Goal: Task Accomplishment & Management: Manage account settings

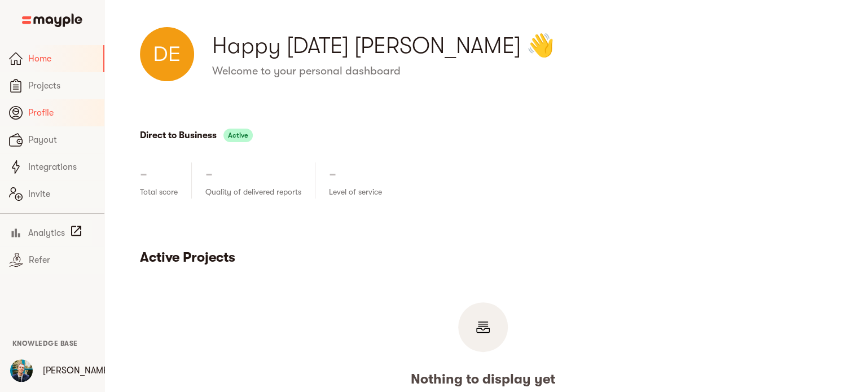
click at [54, 117] on span "Profile" at bounding box center [61, 113] width 67 height 14
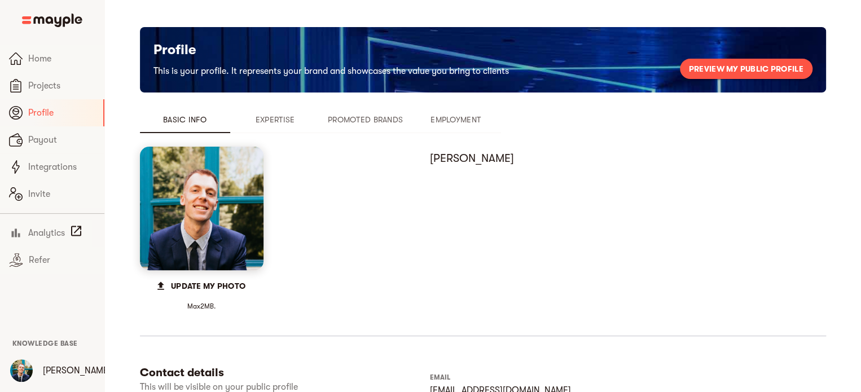
click at [357, 119] on span "Promoted Brands" at bounding box center [365, 120] width 77 height 14
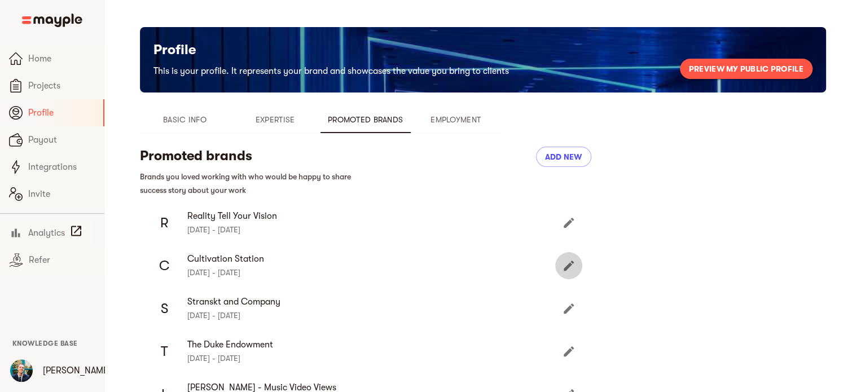
click at [565, 261] on icon "Edit" at bounding box center [569, 266] width 14 height 14
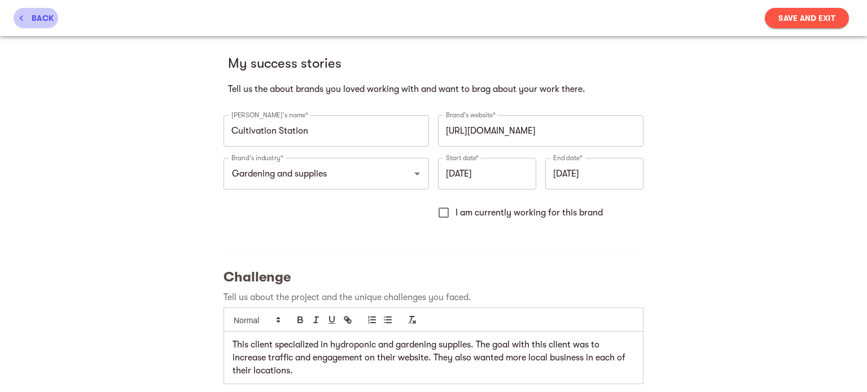
click at [45, 12] on span "back" at bounding box center [36, 18] width 36 height 14
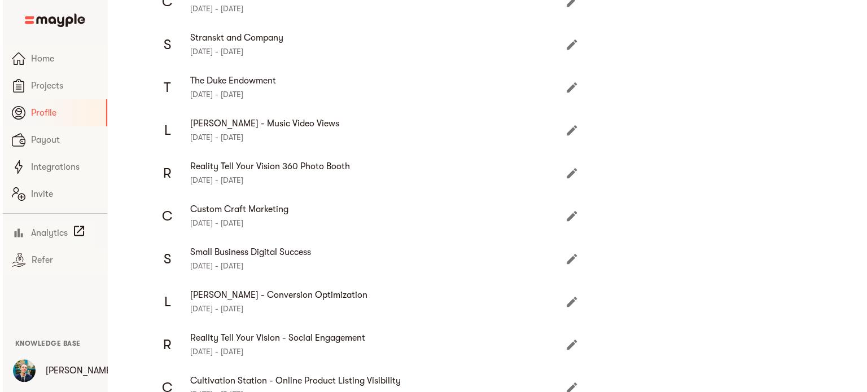
scroll to position [377, 0]
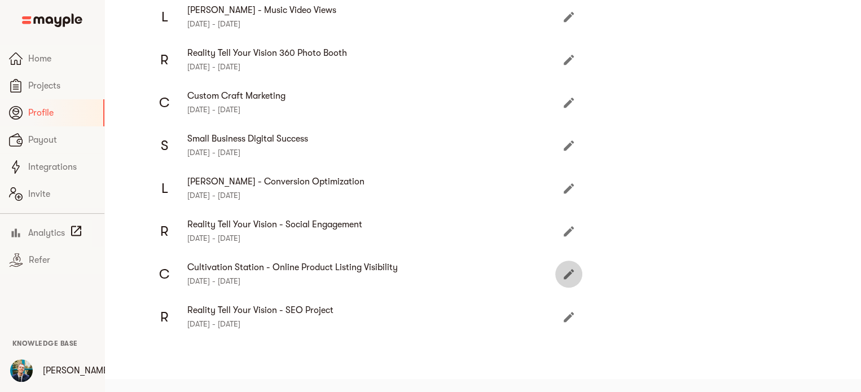
click at [570, 277] on icon "Edit" at bounding box center [569, 274] width 14 height 14
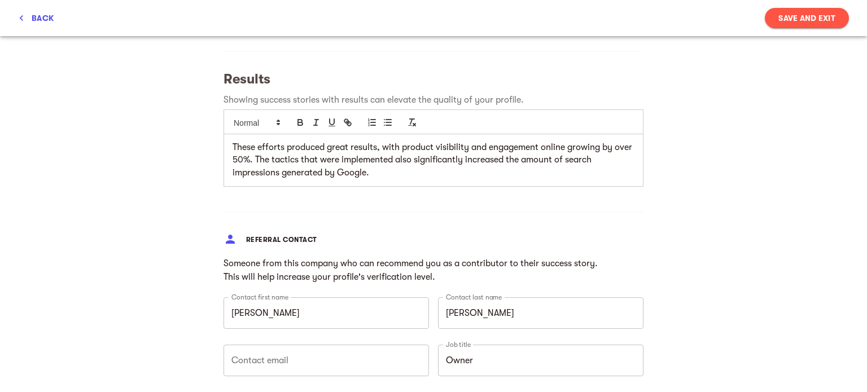
scroll to position [864, 0]
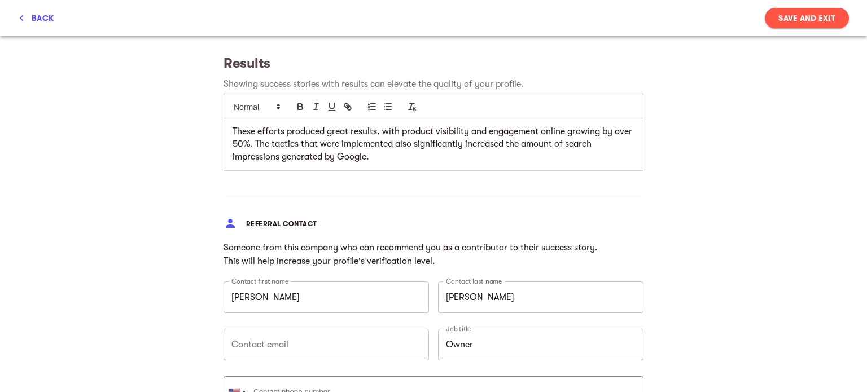
scroll to position [879, 0]
click at [384, 157] on p "These efforts produced great results, with product visibility and engagement on…" at bounding box center [433, 145] width 402 height 38
click at [439, 212] on div "Referral contact" at bounding box center [433, 225] width 429 height 29
click at [399, 128] on p "These efforts produced great results, with product visibility and engagement on…" at bounding box center [433, 145] width 402 height 38
click at [399, 130] on p "These efforts produced great results, with product visibility and engagement on…" at bounding box center [433, 145] width 402 height 38
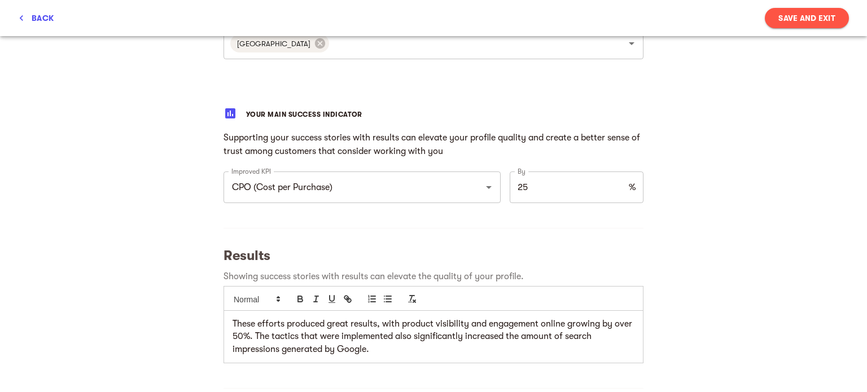
scroll to position [822, 0]
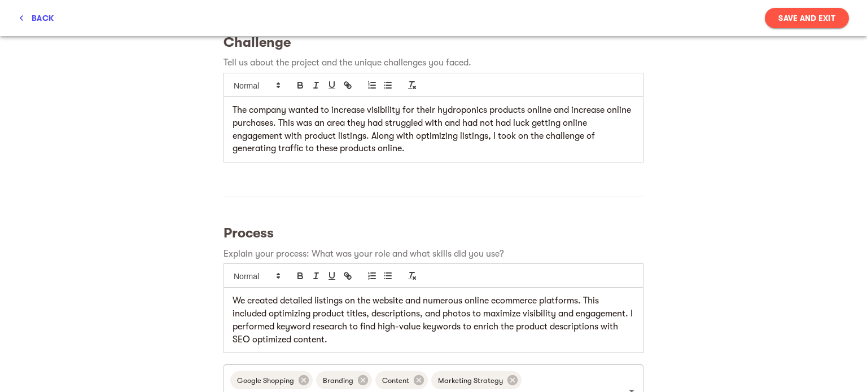
scroll to position [191, 0]
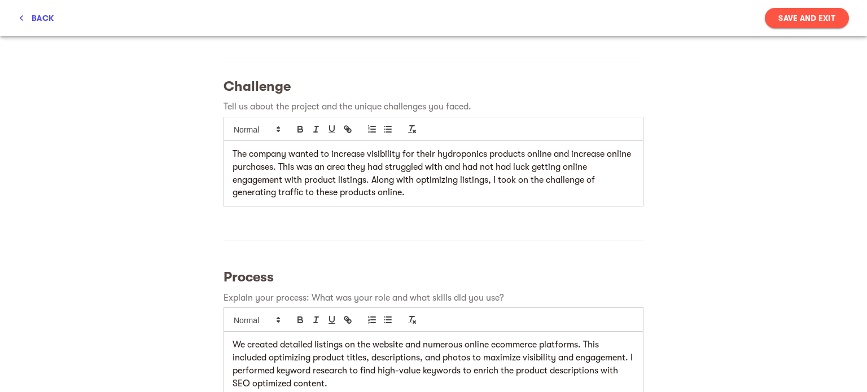
click at [407, 175] on p "The company wanted to increase visibility for their hydroponics products online…" at bounding box center [433, 173] width 402 height 51
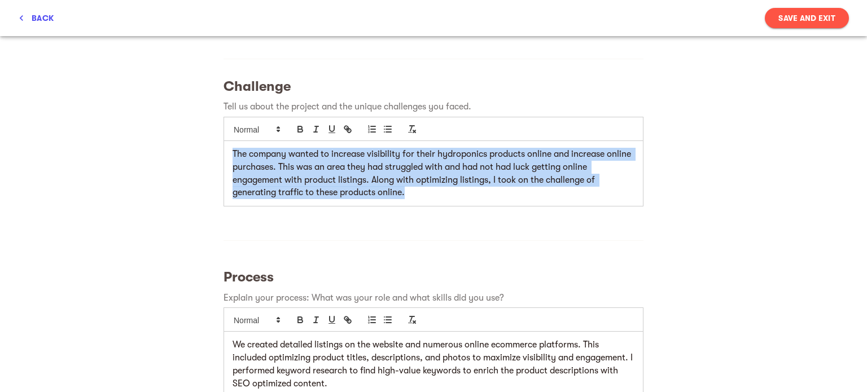
click at [407, 175] on p "The company wanted to increase visibility for their hydroponics products online…" at bounding box center [433, 173] width 402 height 51
copy p "The company wanted to increase visibility for their hydroponics products online…"
click at [485, 185] on p "The company wanted to increase visibility for their hydroponics products online…" at bounding box center [433, 173] width 402 height 51
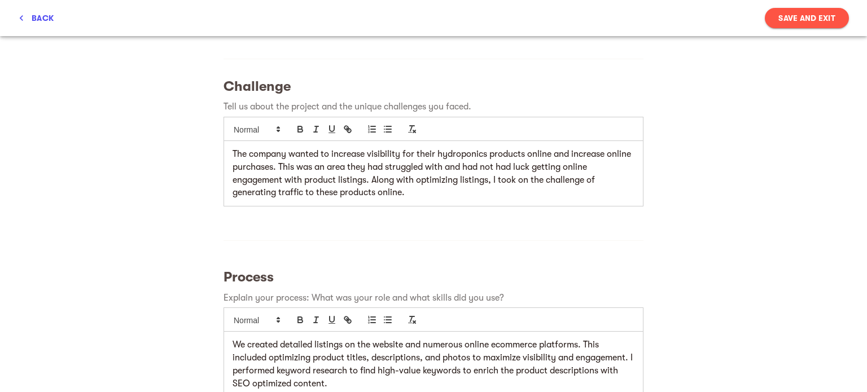
scroll to position [393, 0]
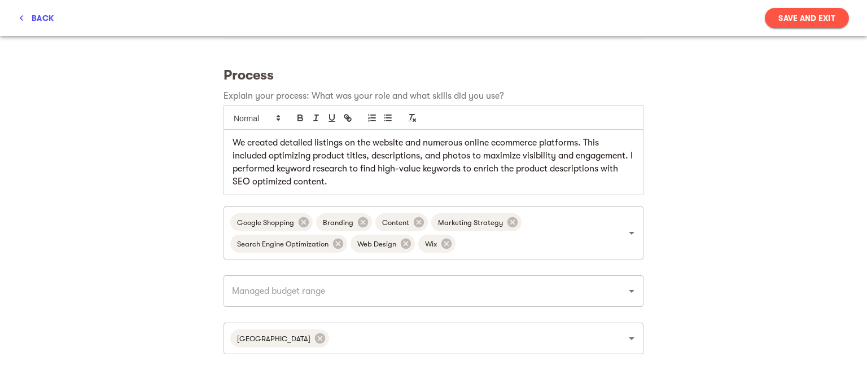
click at [229, 141] on div "We created detailed listings on the website and numerous online ecommerce platf…" at bounding box center [433, 162] width 419 height 65
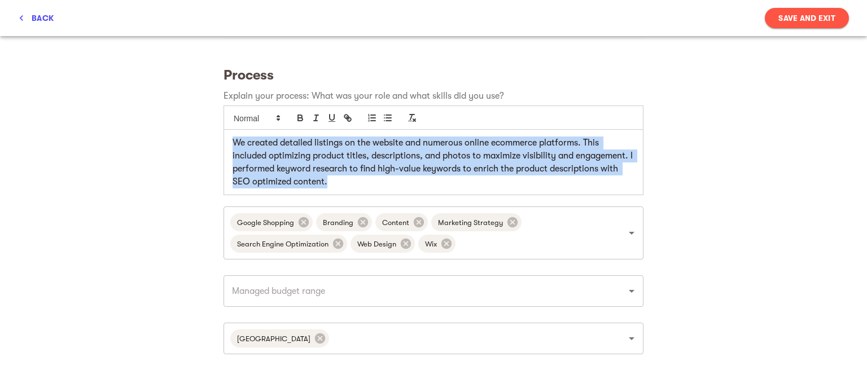
click at [346, 184] on p "We created detailed listings on the website and numerous online ecommerce platf…" at bounding box center [433, 162] width 402 height 51
copy p "We created detailed listings on the website and numerous online ecommerce platf…"
click at [346, 184] on p "We created detailed listings on the website and numerous online ecommerce platf…" at bounding box center [433, 162] width 402 height 51
